Goal: Use online tool/utility: Utilize a website feature to perform a specific function

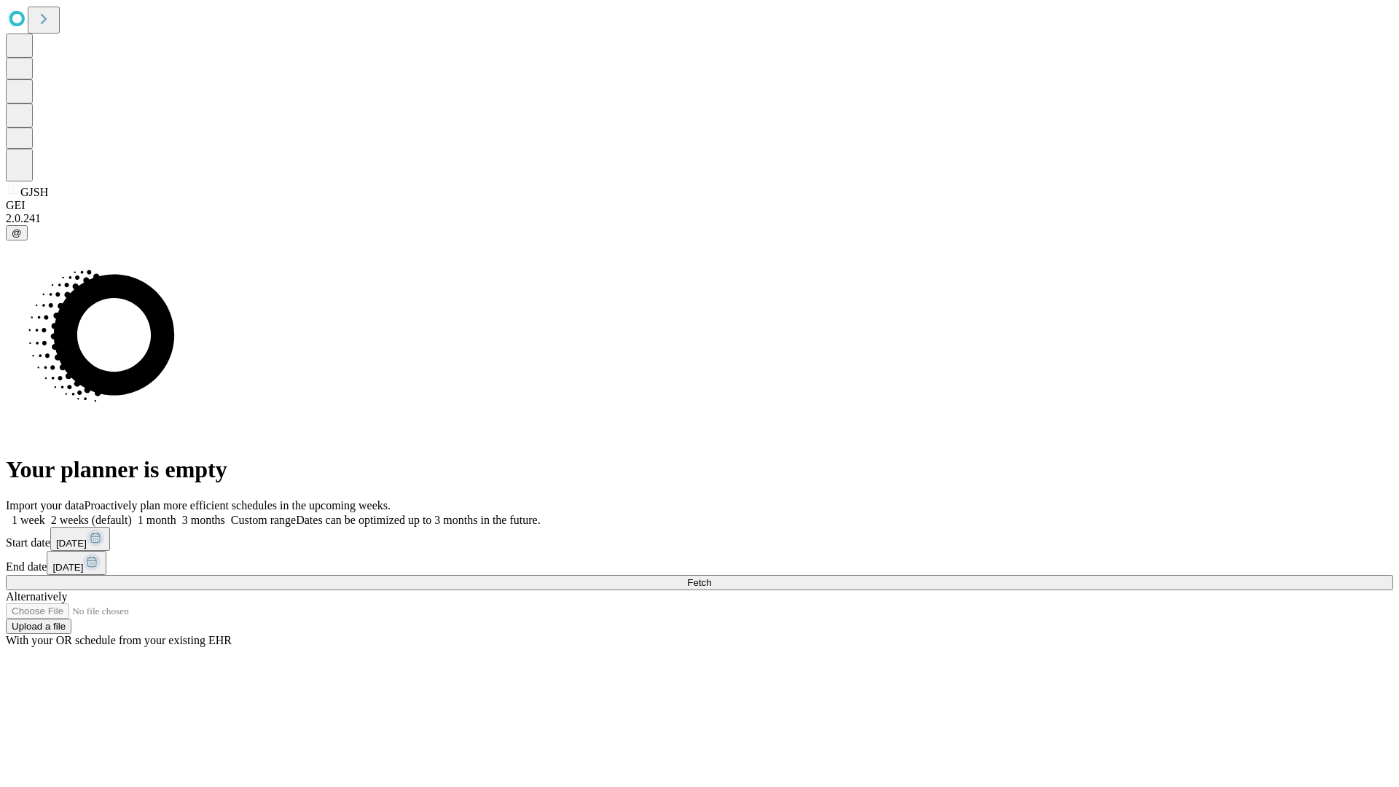
click at [711, 577] on span "Fetch" at bounding box center [699, 582] width 24 height 11
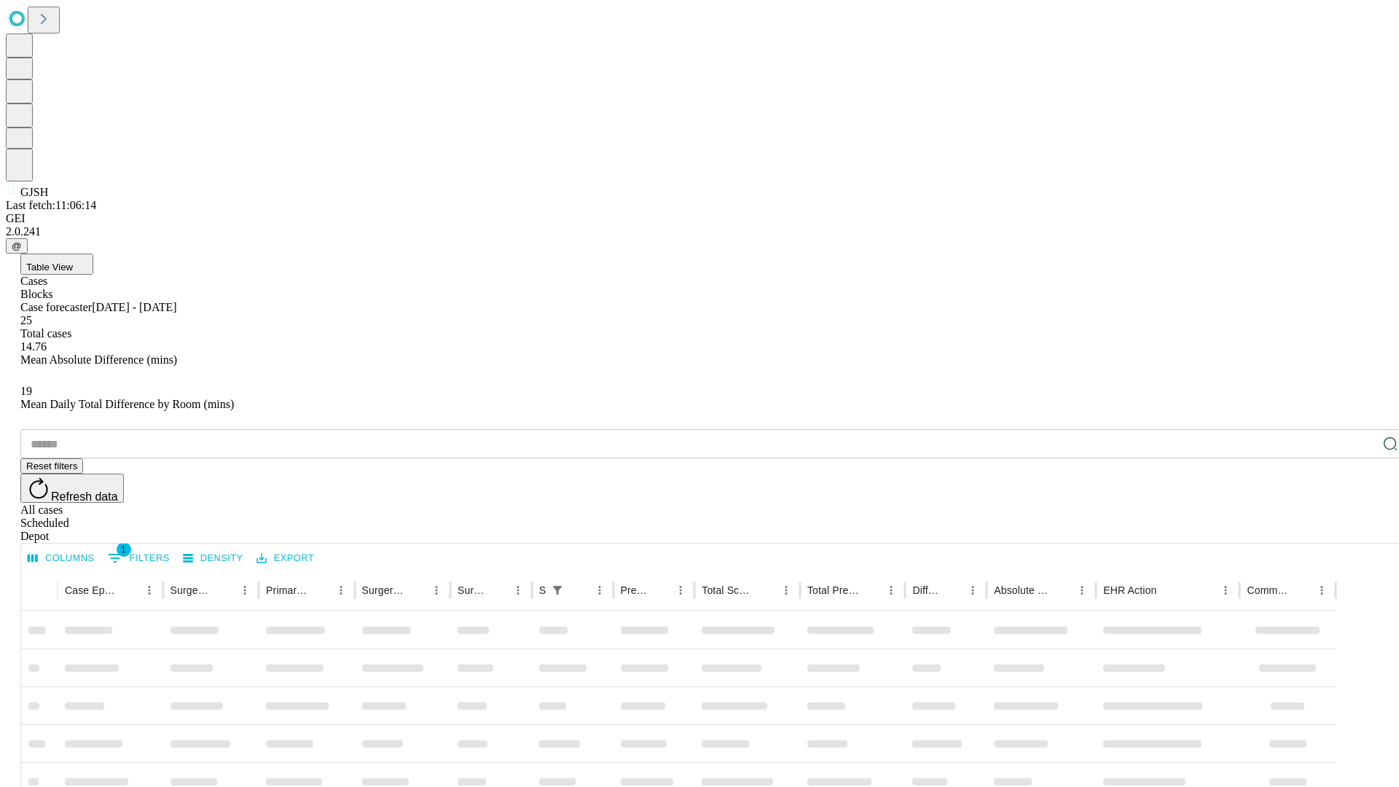
click at [73, 262] on span "Table View" at bounding box center [49, 267] width 47 height 11
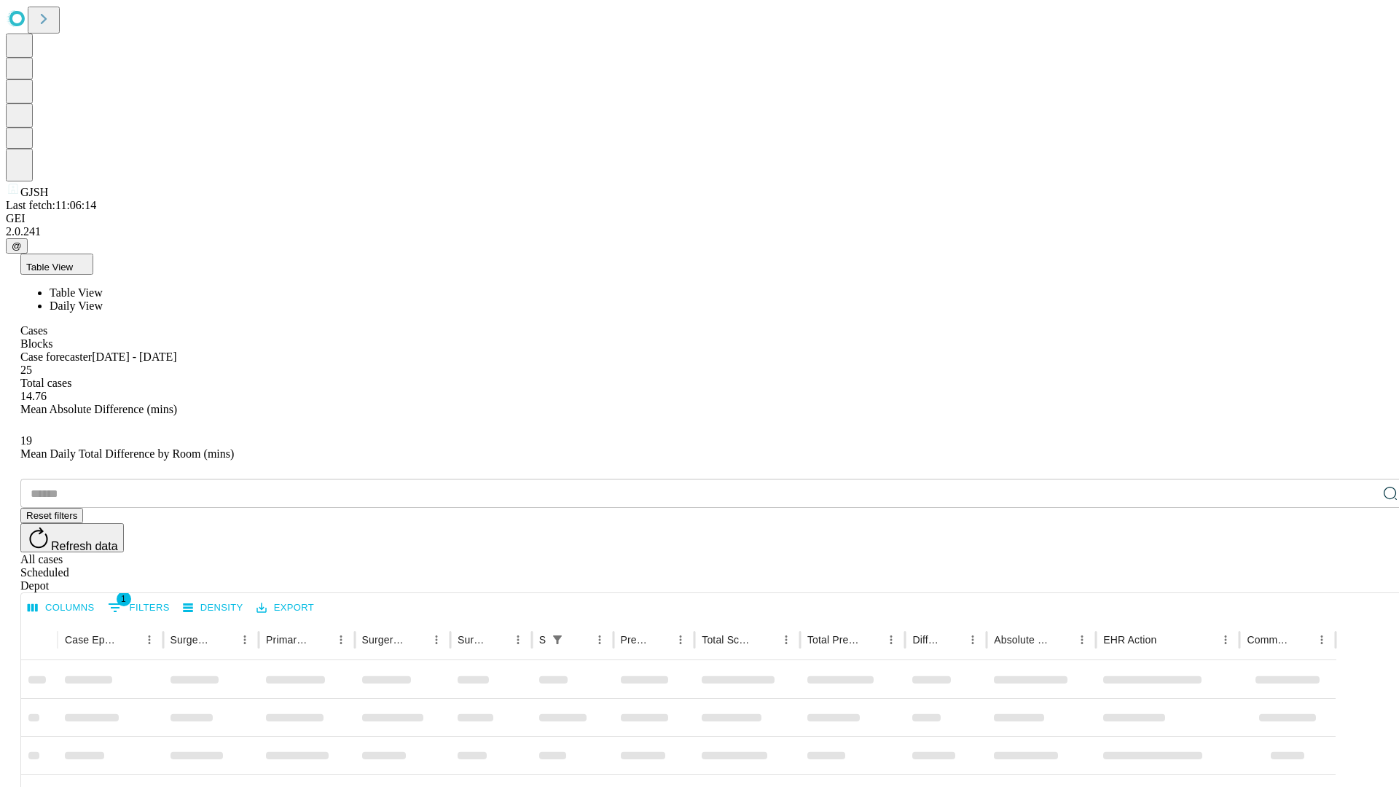
click at [103, 299] on span "Daily View" at bounding box center [76, 305] width 53 height 12
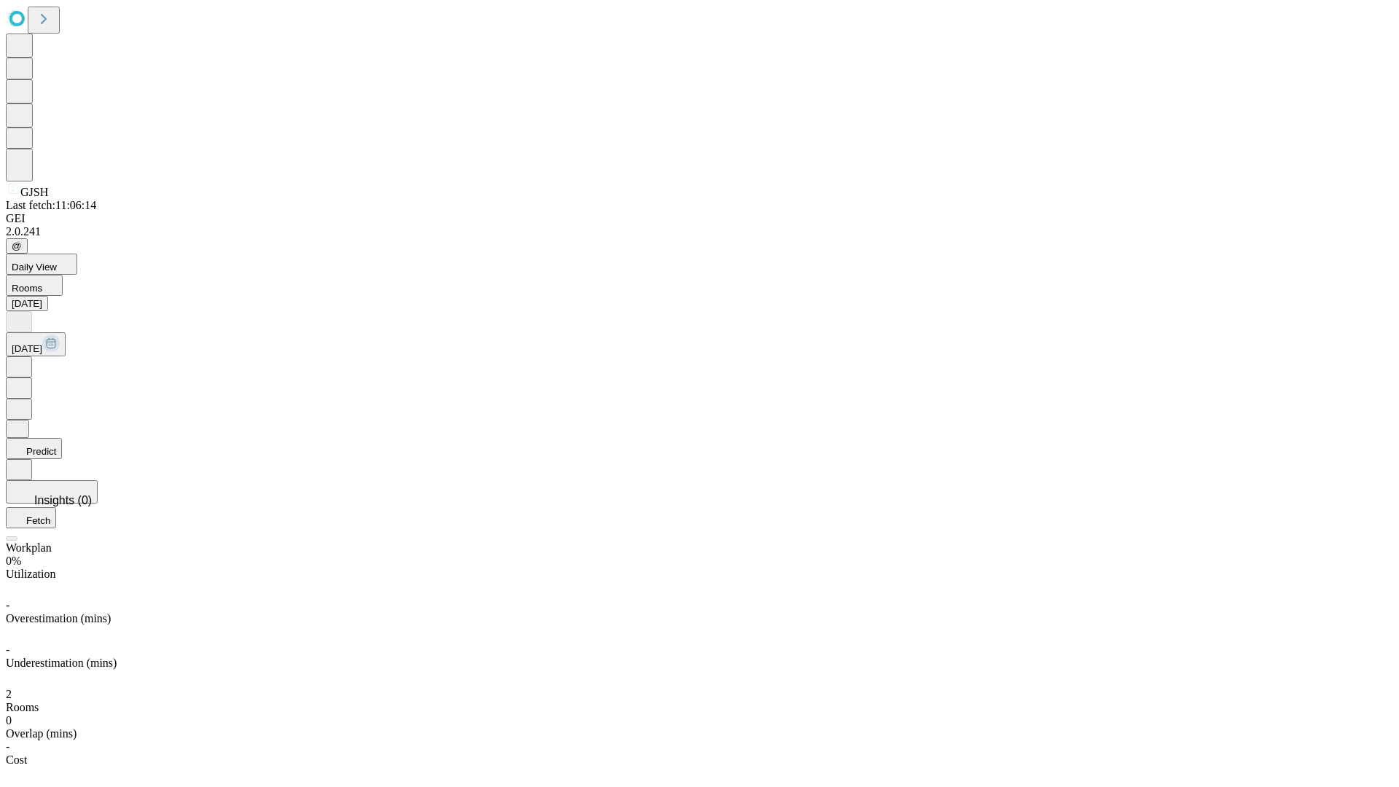
click at [62, 438] on button "Predict" at bounding box center [34, 448] width 56 height 21
